Goal: Find specific page/section: Locate a particular part of the current website

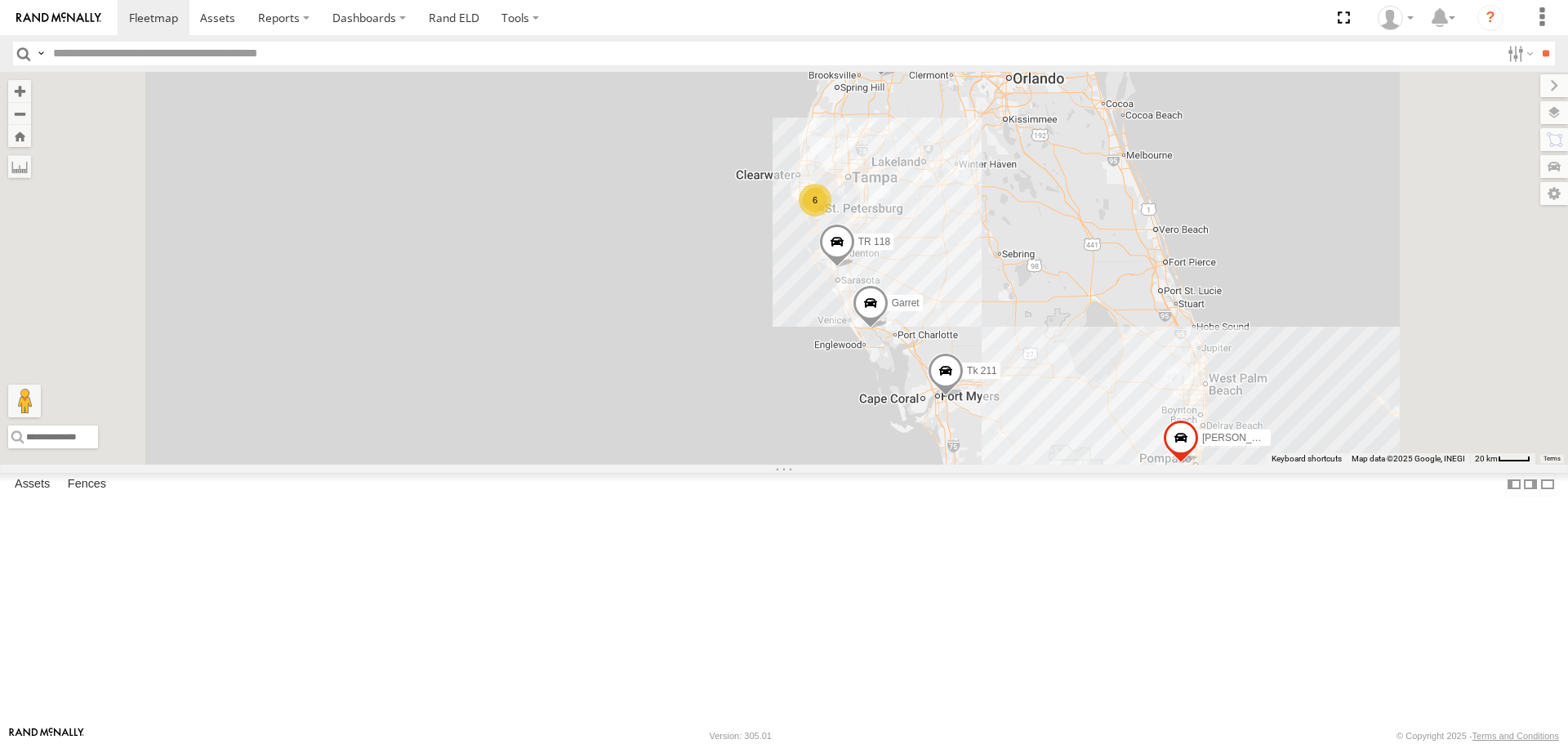
drag, startPoint x: 747, startPoint y: 385, endPoint x: 683, endPoint y: 277, distance: 125.5
click at [685, 278] on div "Tk 211 116 Garret TR 118 6 2 2 9 [PERSON_NAME]" at bounding box center [784, 267] width 1568 height 392
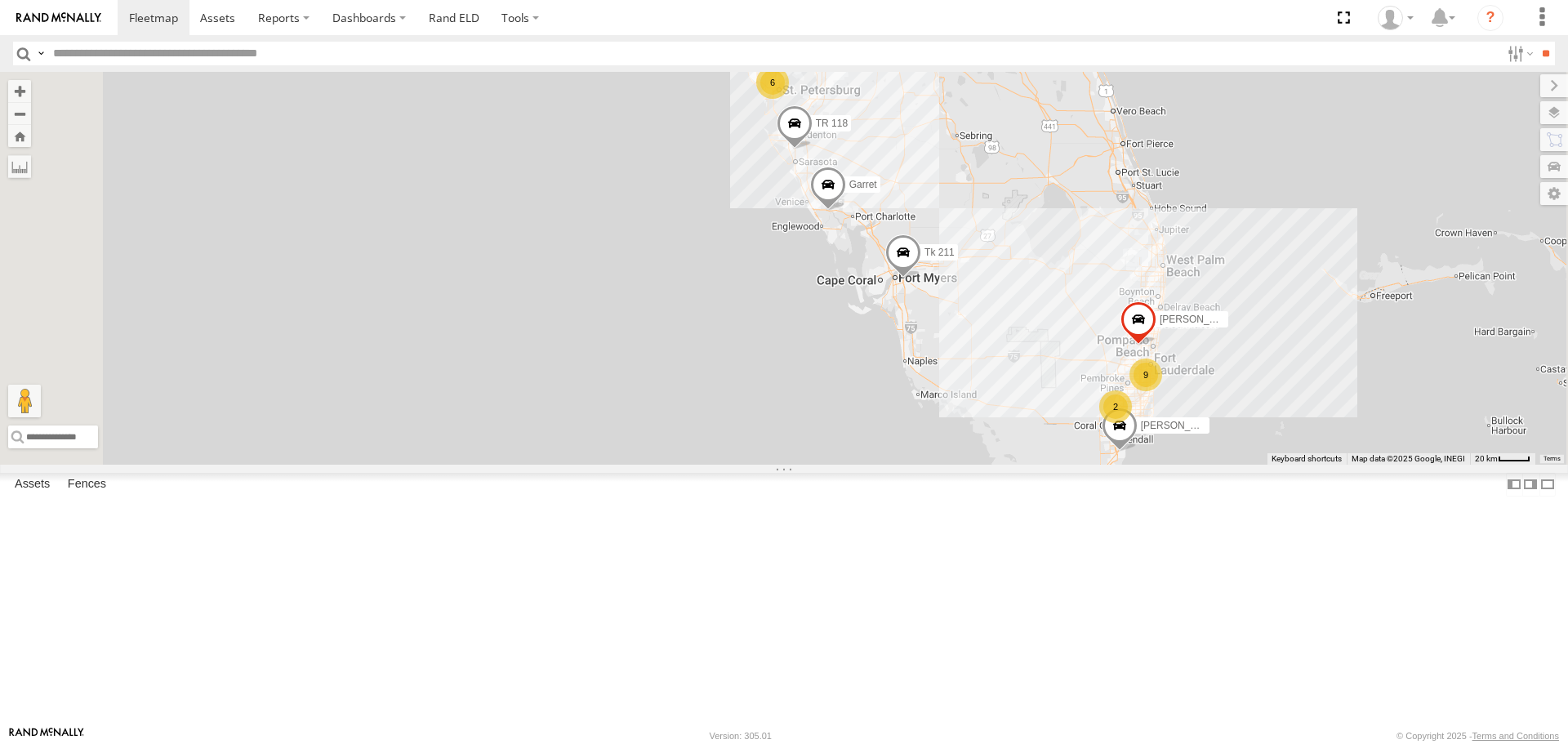
drag, startPoint x: 747, startPoint y: 425, endPoint x: 715, endPoint y: 316, distance: 113.6
click at [715, 316] on div "Tk 211 116 Garret TR 118 6 2 2 9 [PERSON_NAME] 2 [PERSON_NAME]" at bounding box center [784, 267] width 1568 height 392
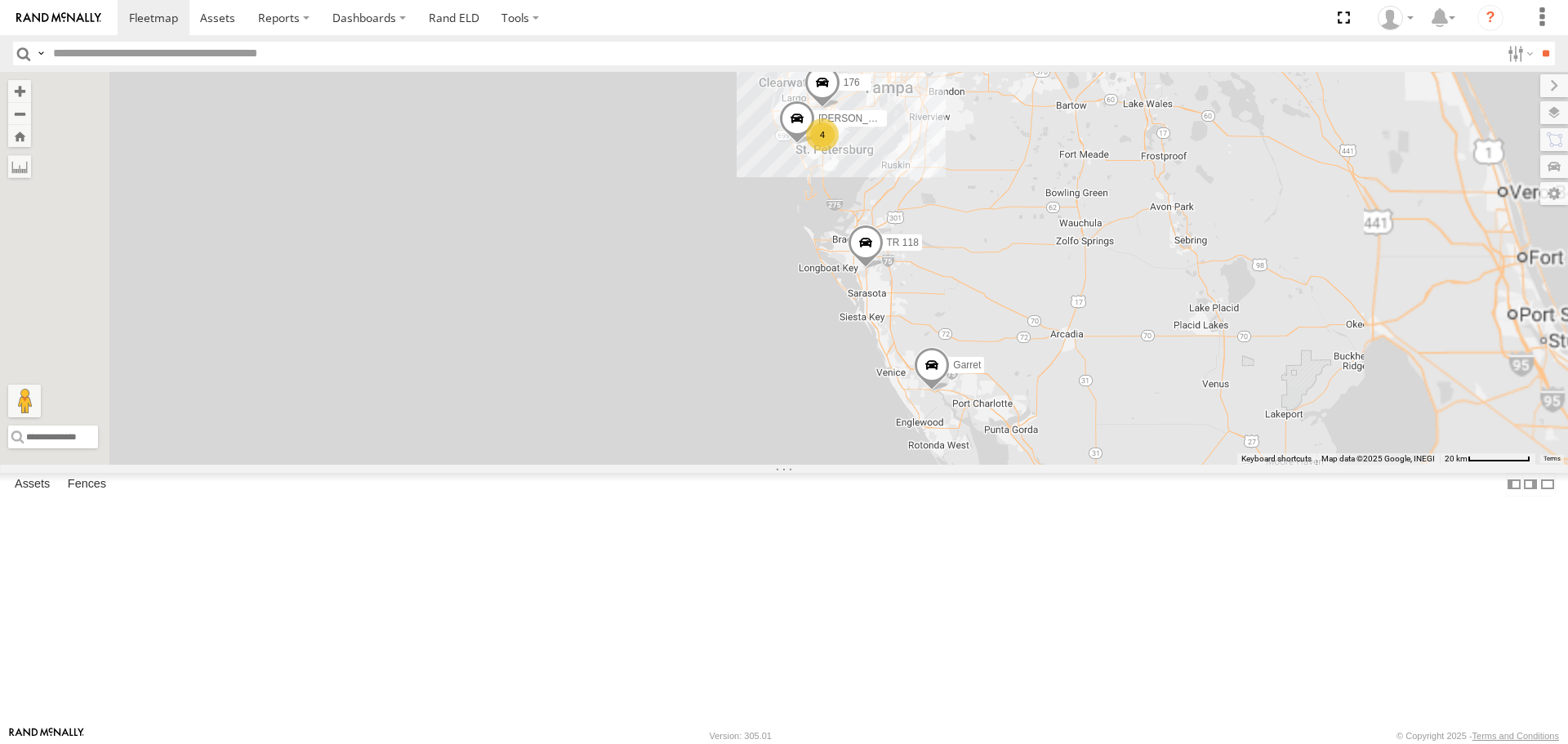
drag, startPoint x: 883, startPoint y: 269, endPoint x: 805, endPoint y: 425, distance: 174.4
click at [805, 425] on div "Tk 211 116 Garret TR 118 [PERSON_NAME] [PERSON_NAME] 4 176 [PERSON_NAME]" at bounding box center [784, 267] width 1568 height 392
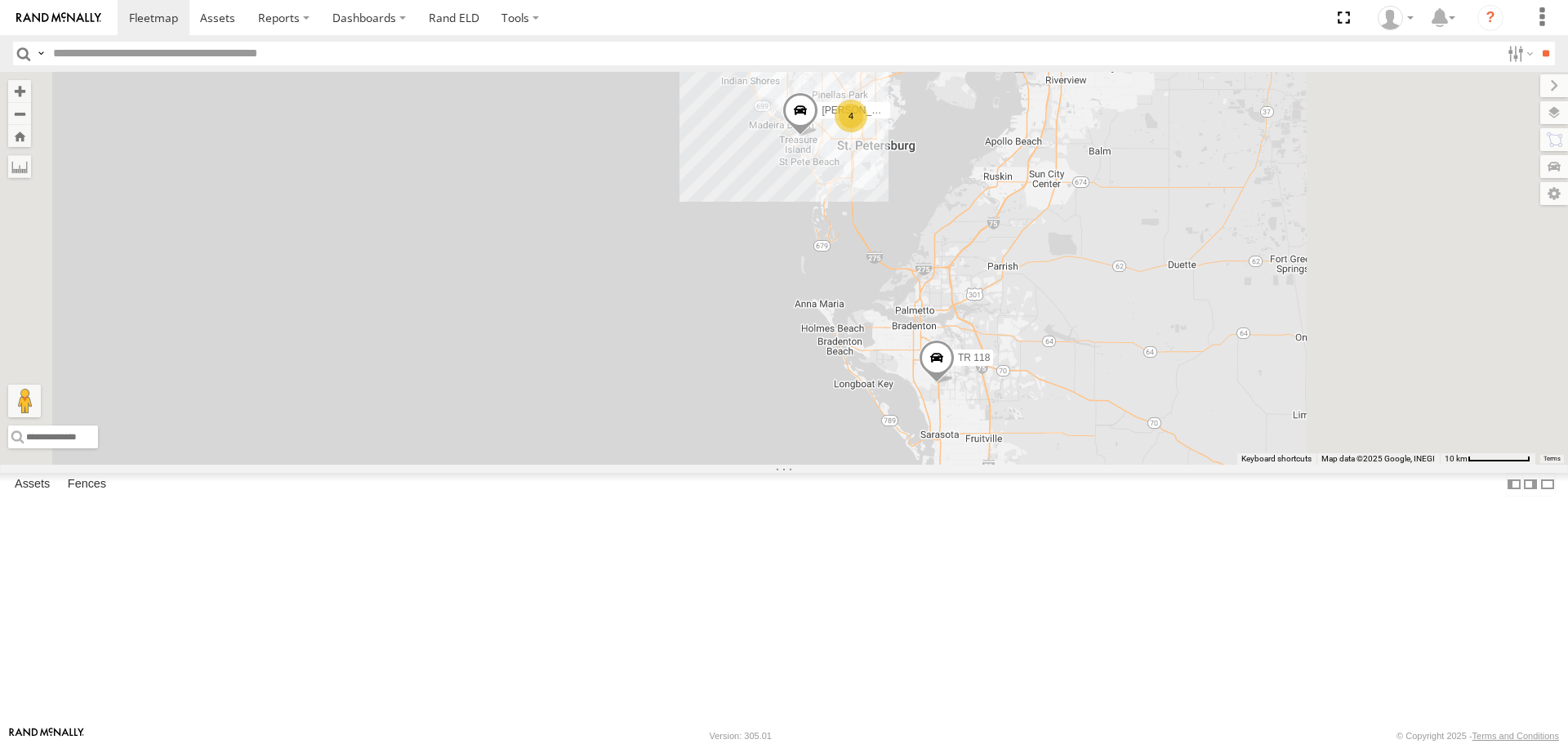
drag, startPoint x: 854, startPoint y: 324, endPoint x: 765, endPoint y: 353, distance: 93.6
click at [765, 353] on div "Tk 211 116 Garret TR 118 [PERSON_NAME] [PERSON_NAME] 176 [PERSON_NAME] 4" at bounding box center [784, 267] width 1568 height 392
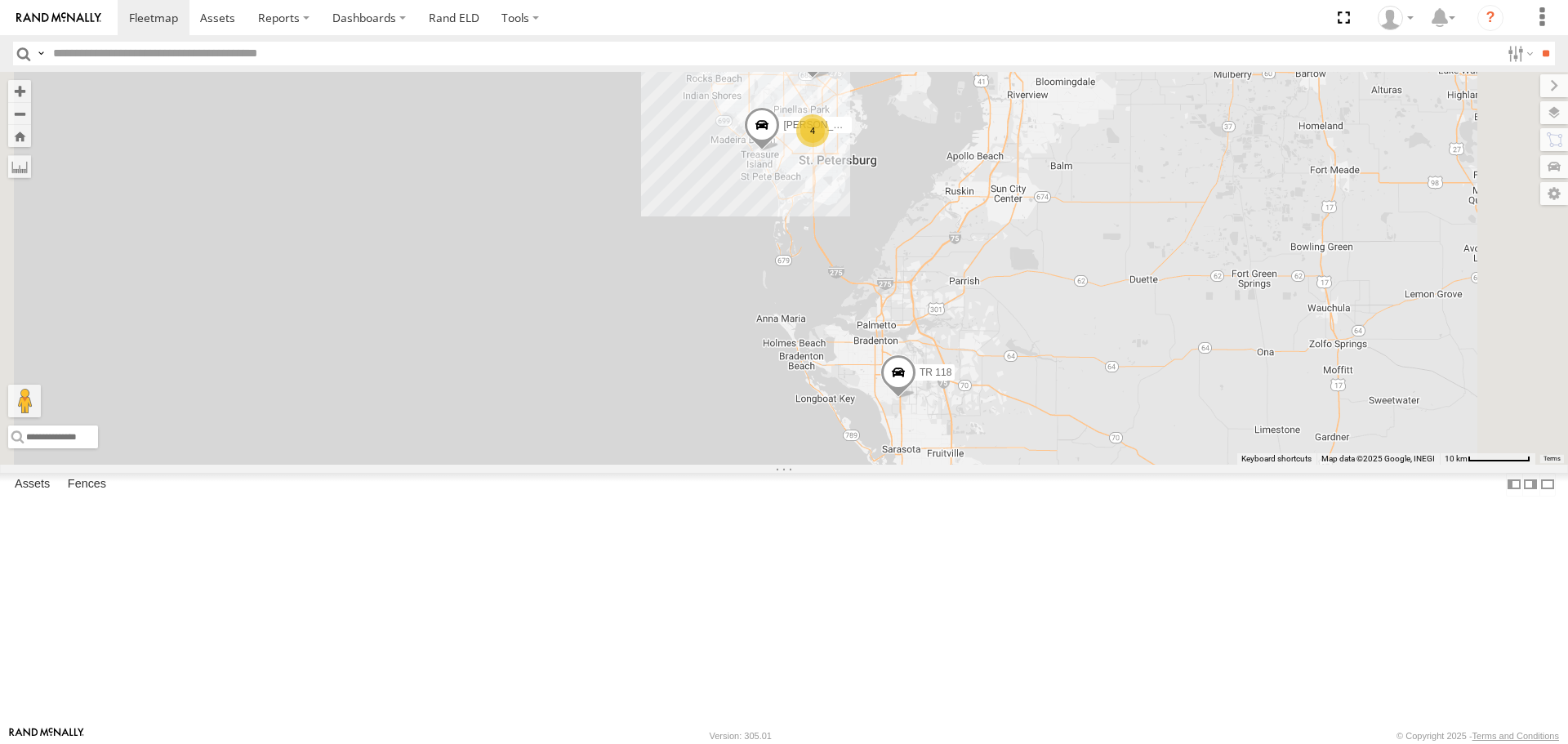
scroll to position [327, 0]
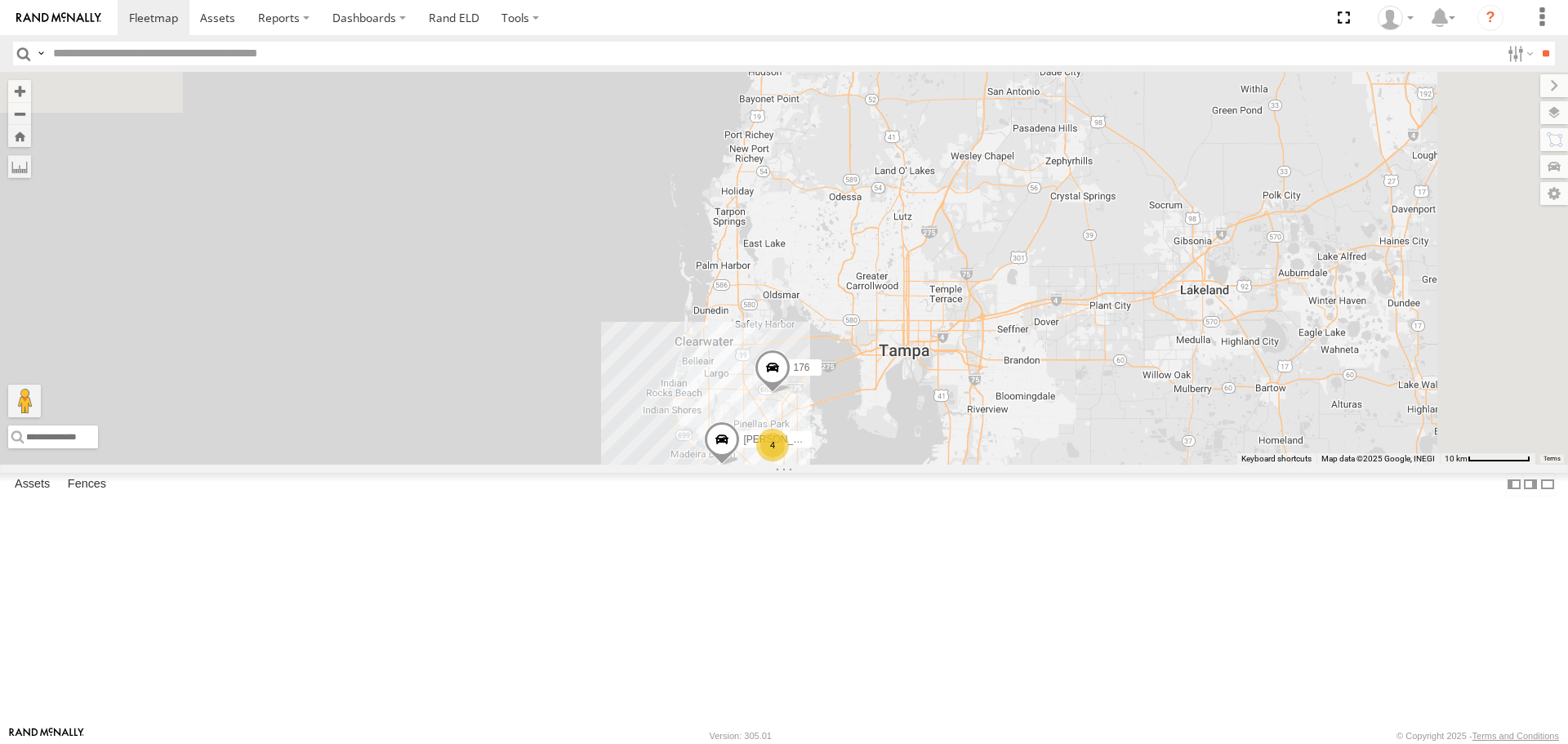
drag, startPoint x: 746, startPoint y: 305, endPoint x: 702, endPoint y: 642, distance: 339.9
click at [702, 464] on div "Tk 211 116 Garret TR 118 [PERSON_NAME] [PERSON_NAME] 176 [PERSON_NAME] 4" at bounding box center [784, 267] width 1568 height 392
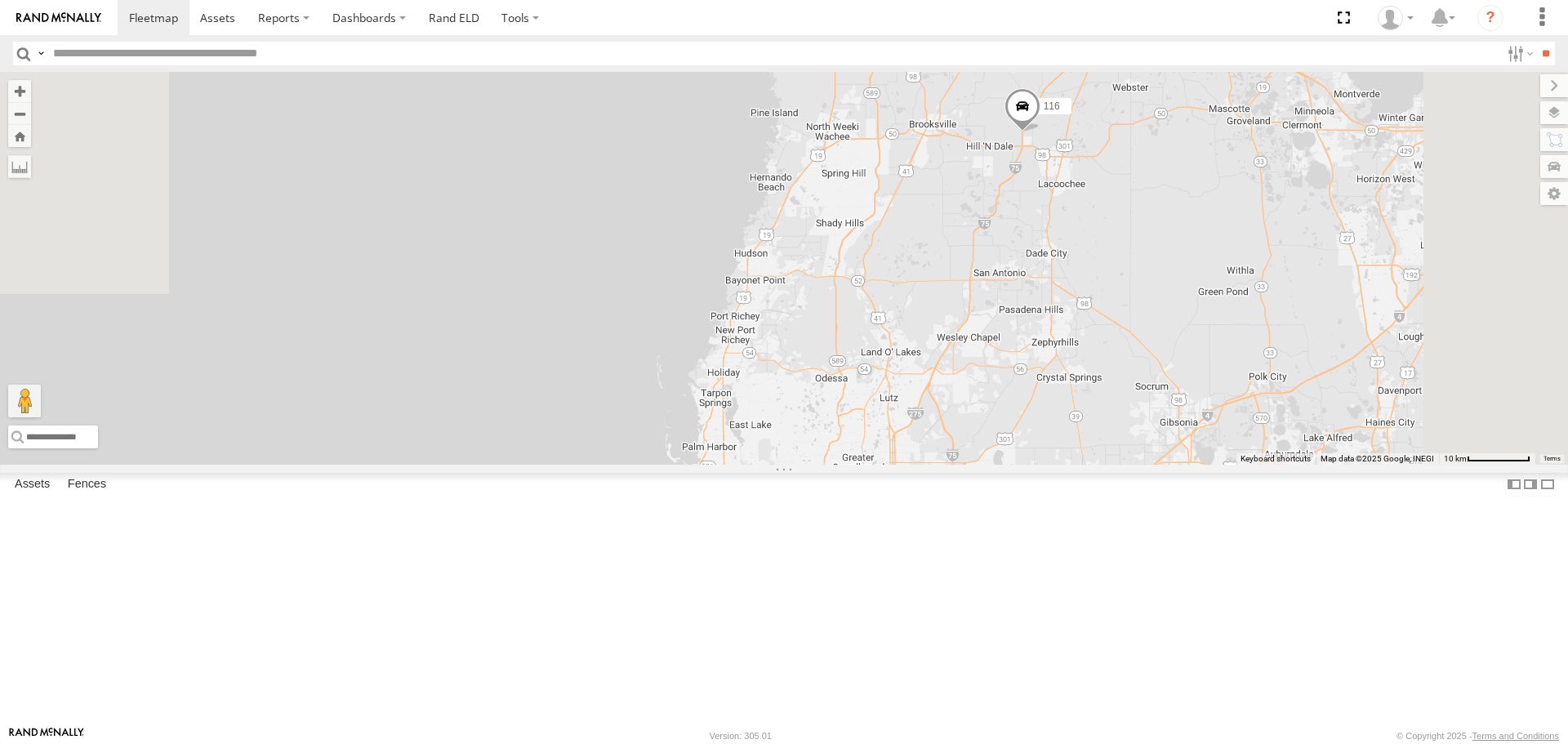
drag, startPoint x: 736, startPoint y: 353, endPoint x: 753, endPoint y: 570, distance: 217.7
click at [753, 464] on div "Tk 211 116 Garret TR 118 [PERSON_NAME] [PERSON_NAME] 176 [PERSON_NAME] 4" at bounding box center [784, 267] width 1568 height 392
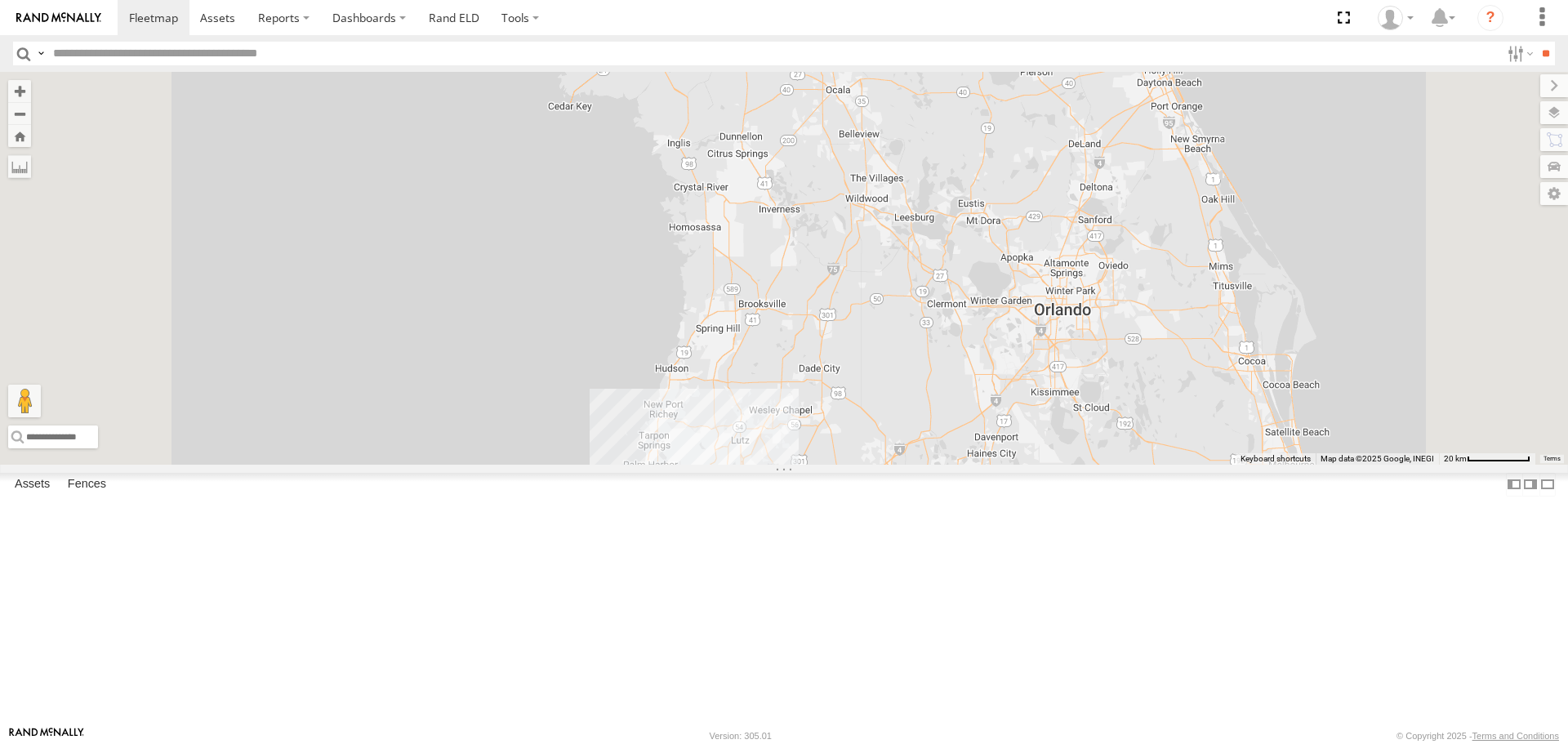
scroll to position [0, 0]
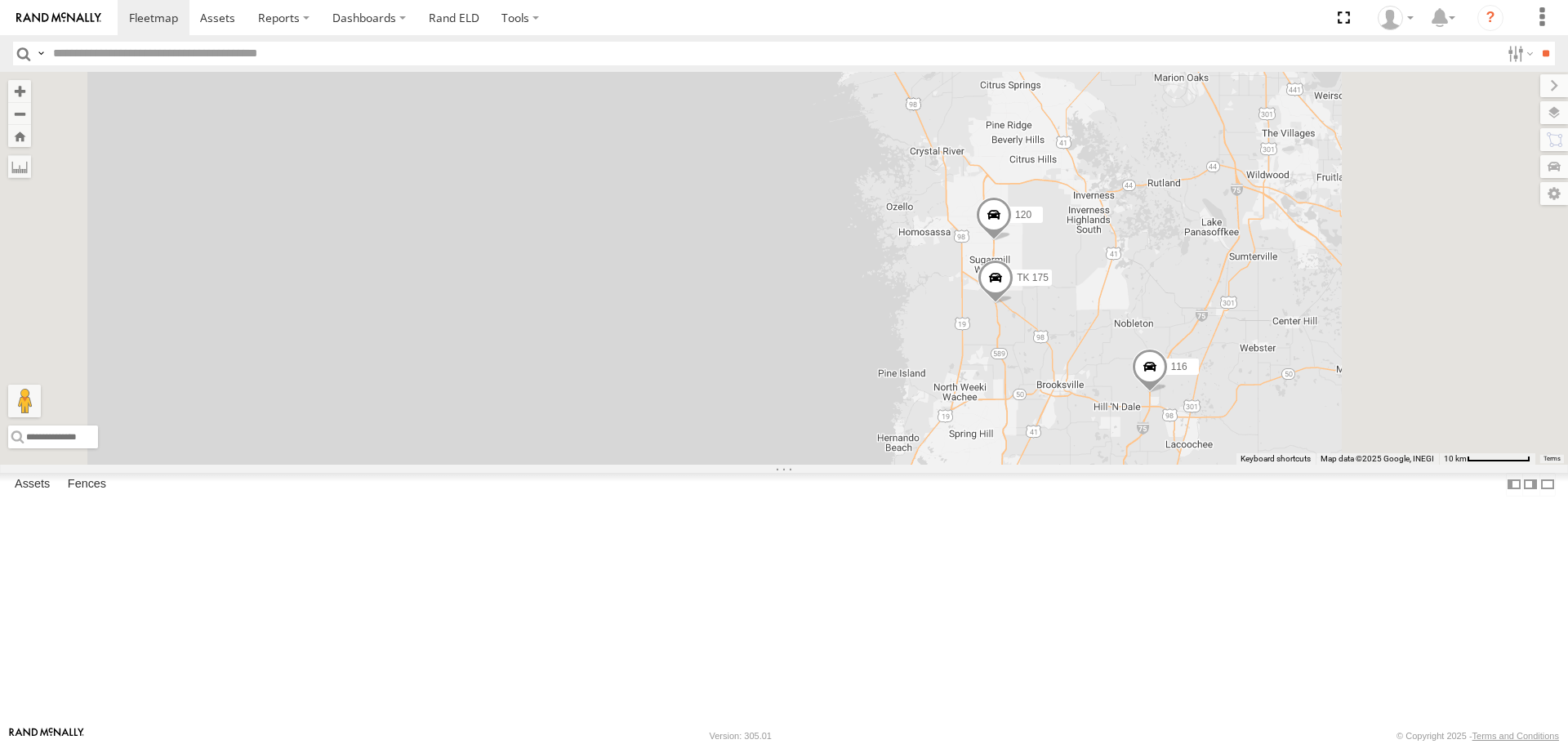
drag, startPoint x: 705, startPoint y: 386, endPoint x: 597, endPoint y: 275, distance: 154.9
click at [606, 283] on div "120 TK 175 176 [PERSON_NAME] 116" at bounding box center [784, 267] width 1568 height 392
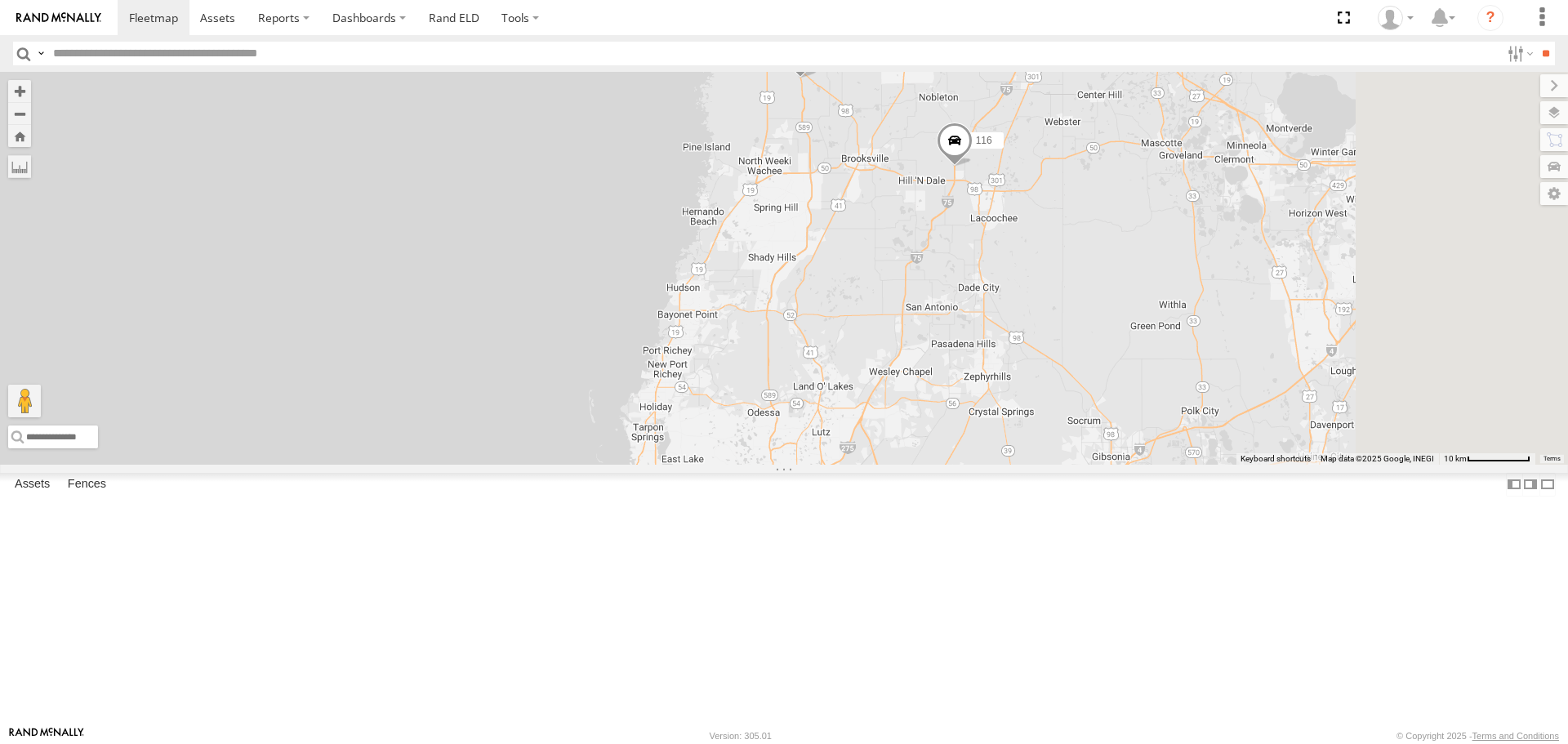
drag, startPoint x: 686, startPoint y: 423, endPoint x: 582, endPoint y: 278, distance: 178.4
click at [586, 285] on div "120 TK 175 176 [PERSON_NAME] 116" at bounding box center [784, 267] width 1568 height 392
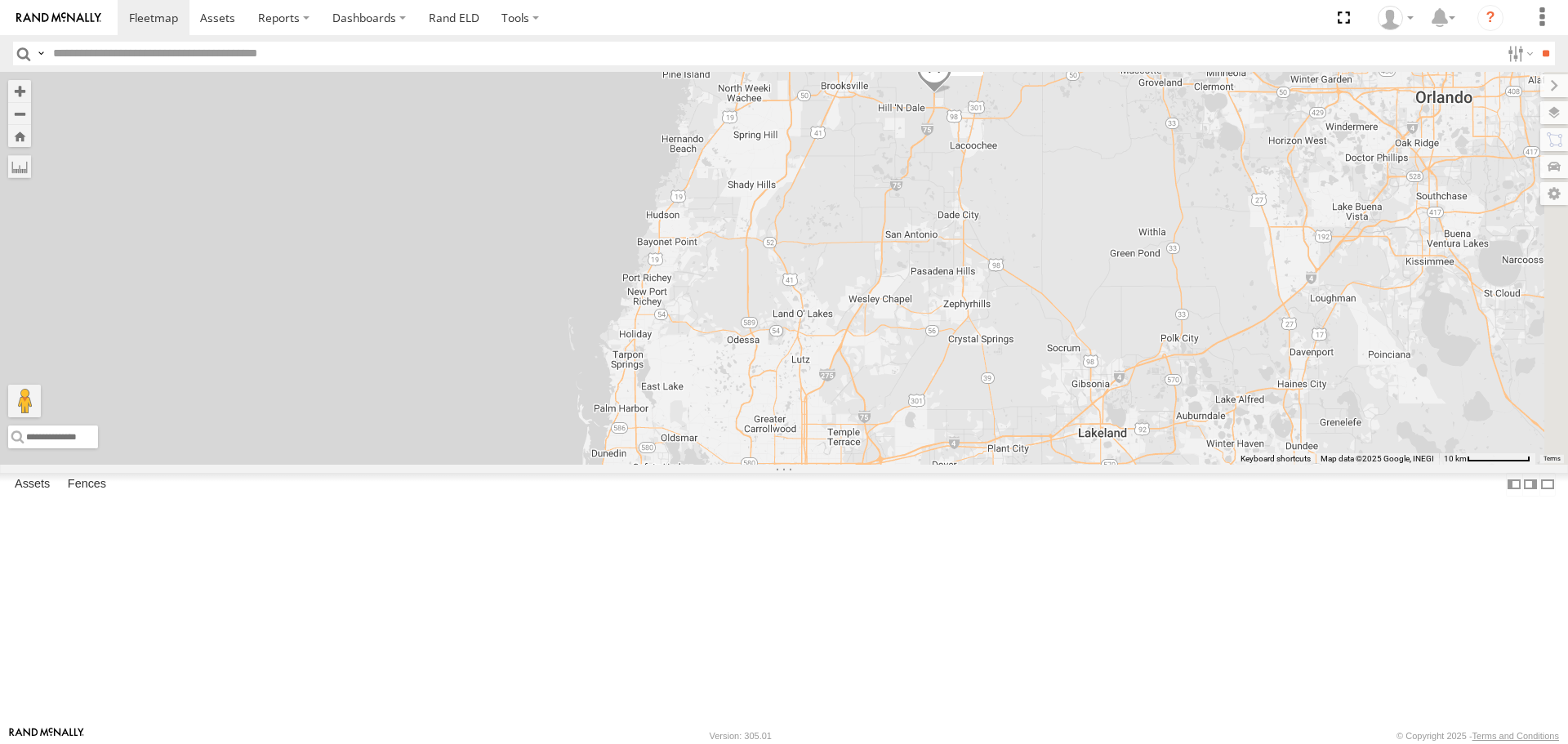
drag, startPoint x: 633, startPoint y: 336, endPoint x: 647, endPoint y: 317, distance: 23.6
click at [647, 317] on div "120 TK 175 176 [PERSON_NAME] 116" at bounding box center [784, 267] width 1568 height 392
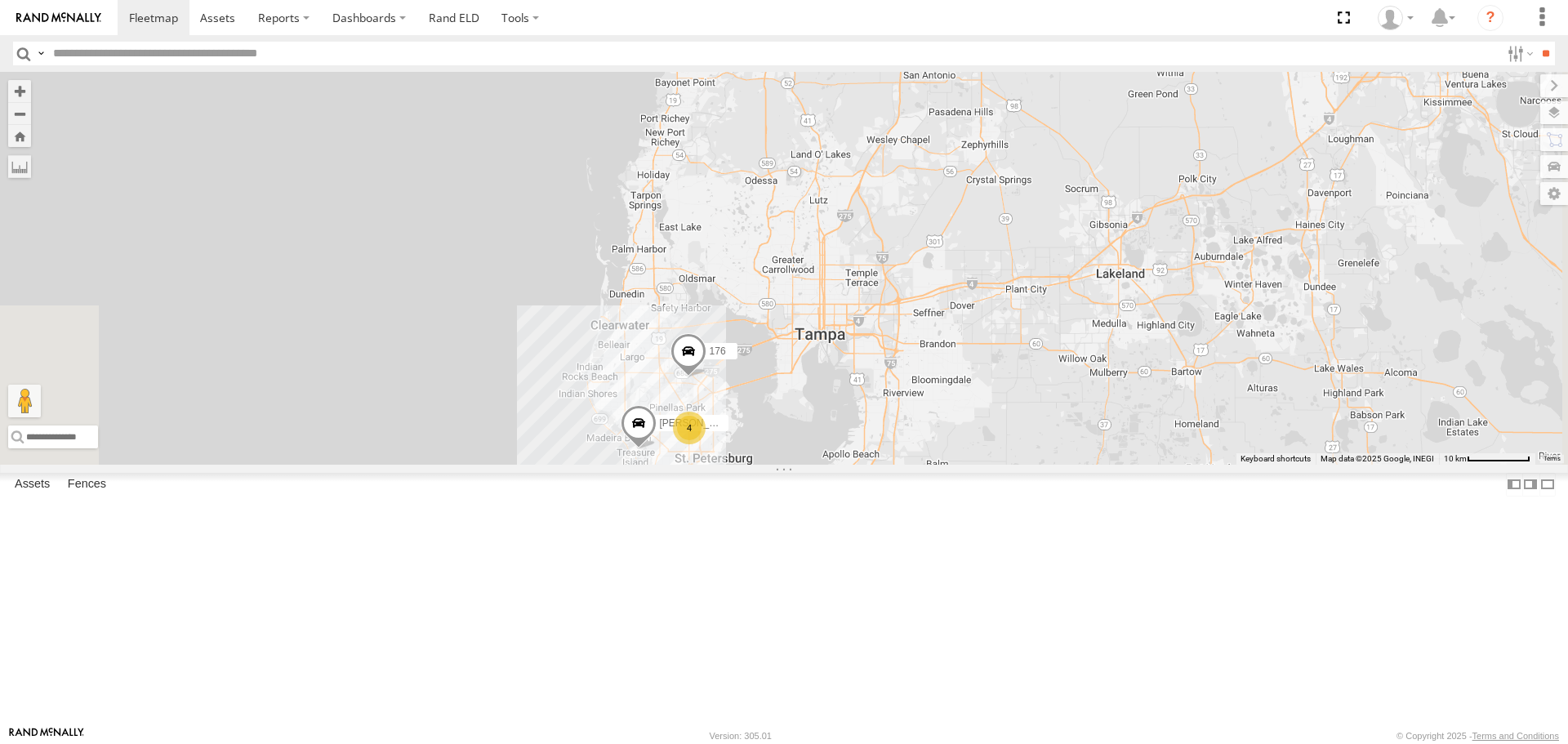
drag, startPoint x: 650, startPoint y: 416, endPoint x: 654, endPoint y: 227, distance: 189.0
click at [663, 236] on div "120 TK 175 176 [PERSON_NAME] 116 4" at bounding box center [784, 267] width 1568 height 392
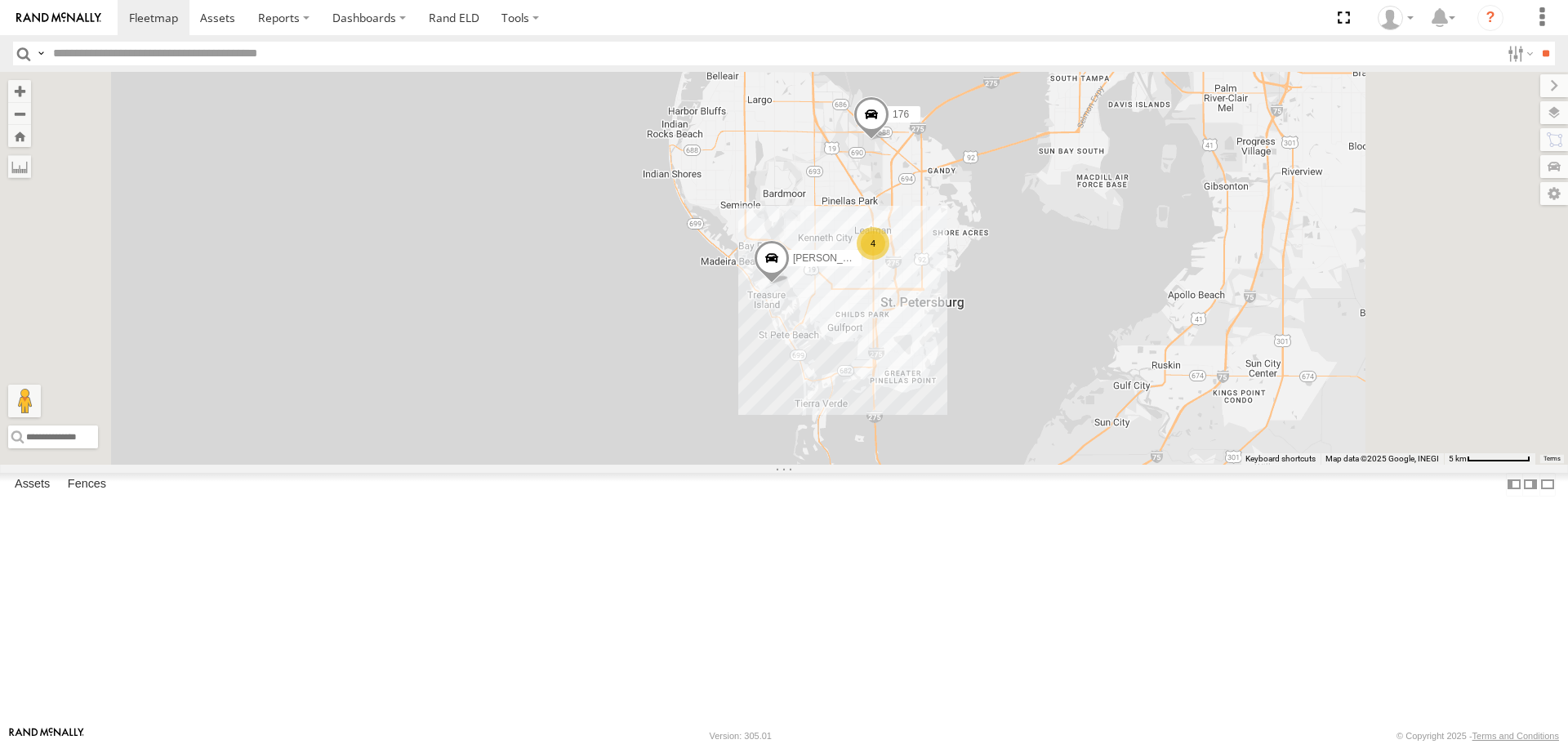
click at [890, 140] on span at bounding box center [871, 118] width 36 height 44
